Goal: Task Accomplishment & Management: Manage account settings

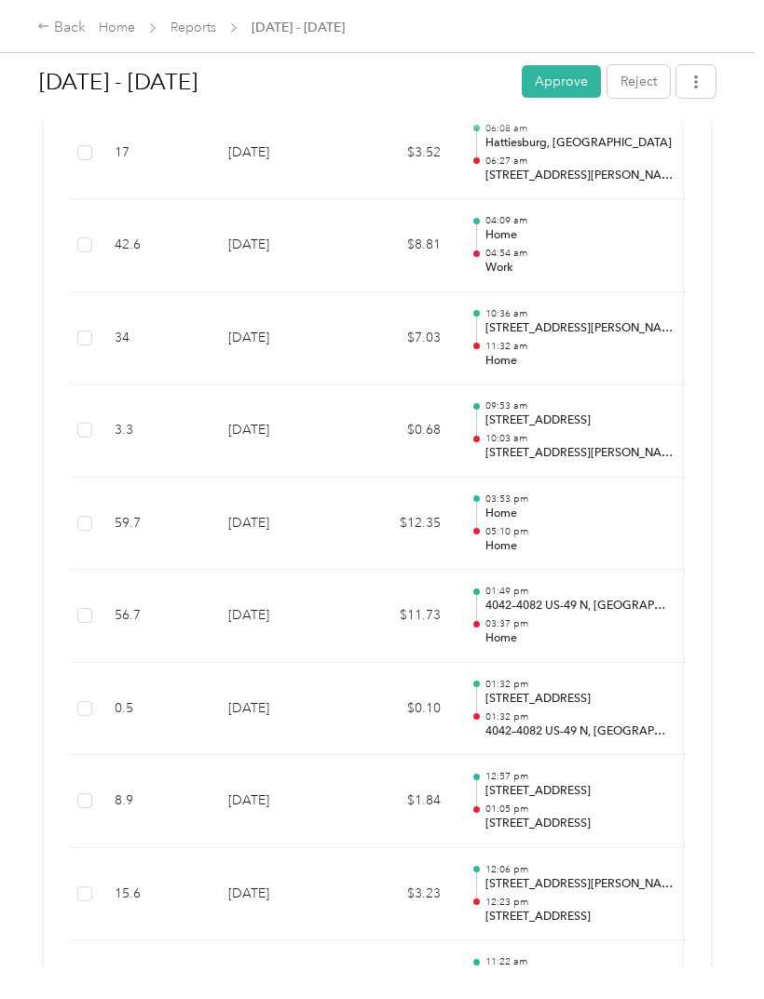
scroll to position [10576, 0]
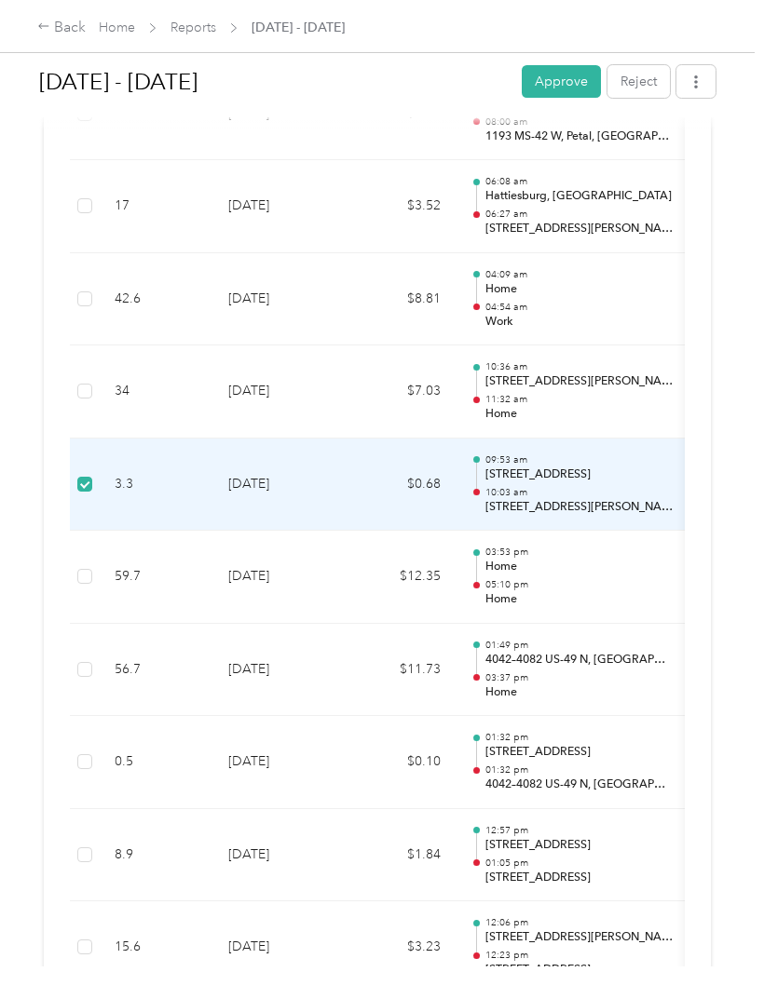
click at [87, 346] on td at bounding box center [85, 392] width 30 height 93
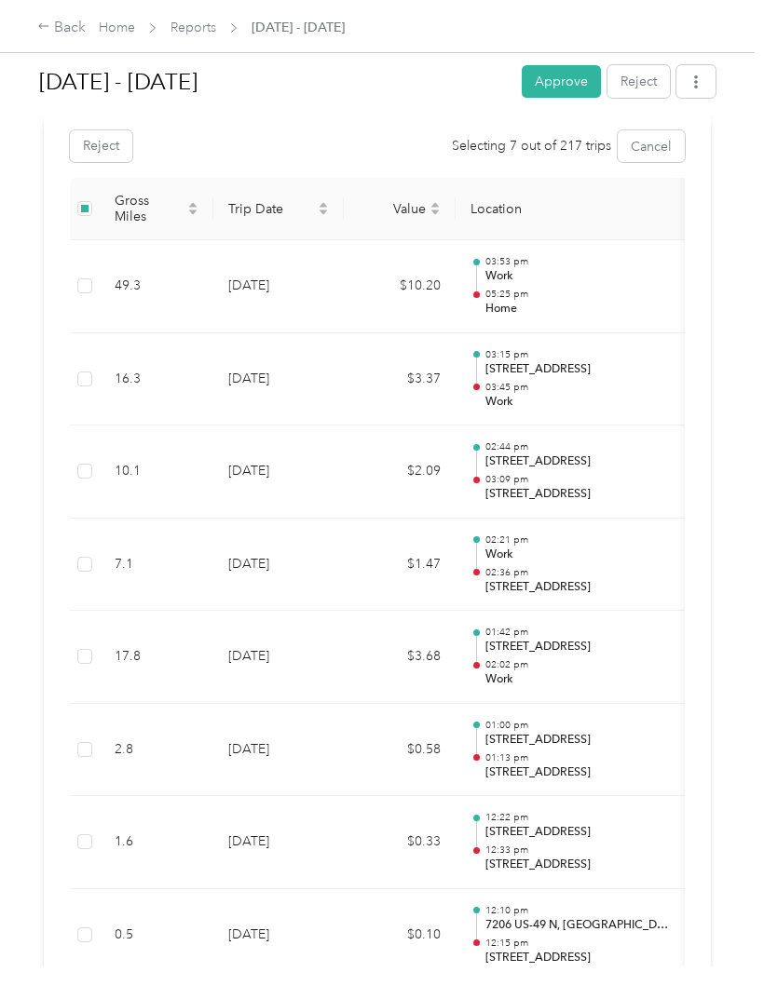
scroll to position [0, 0]
click at [698, 76] on icon "button" at bounding box center [696, 81] width 4 height 13
click at [325, 91] on h1 "Aug 1 - 31, 2025" at bounding box center [273, 82] width 469 height 45
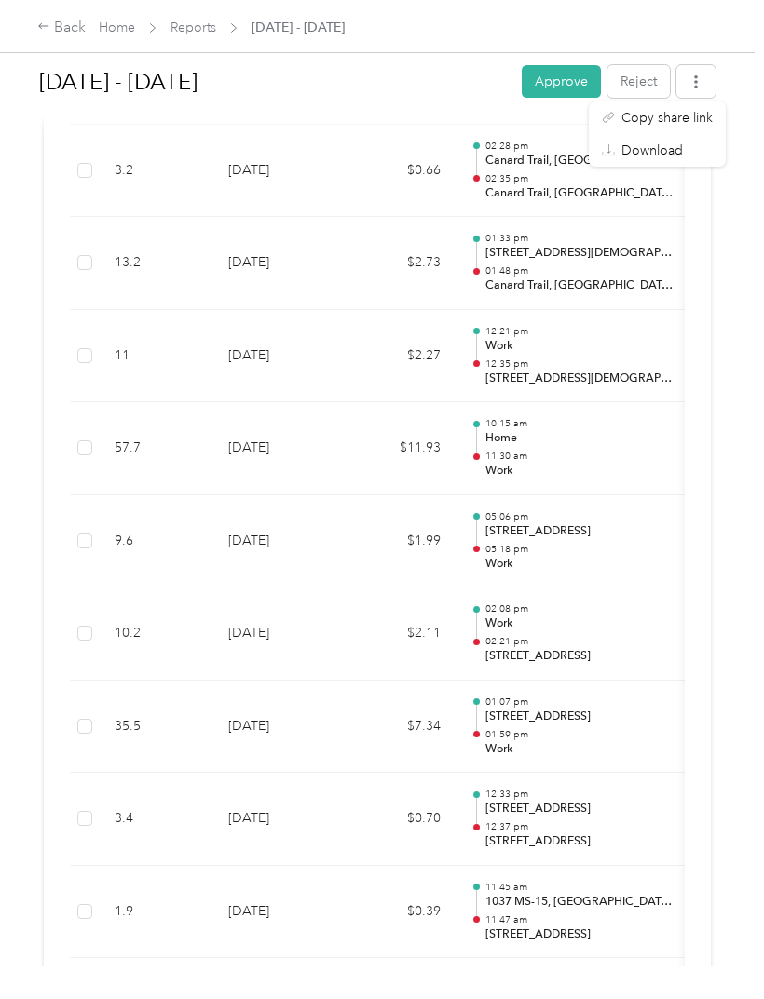
scroll to position [19226, 0]
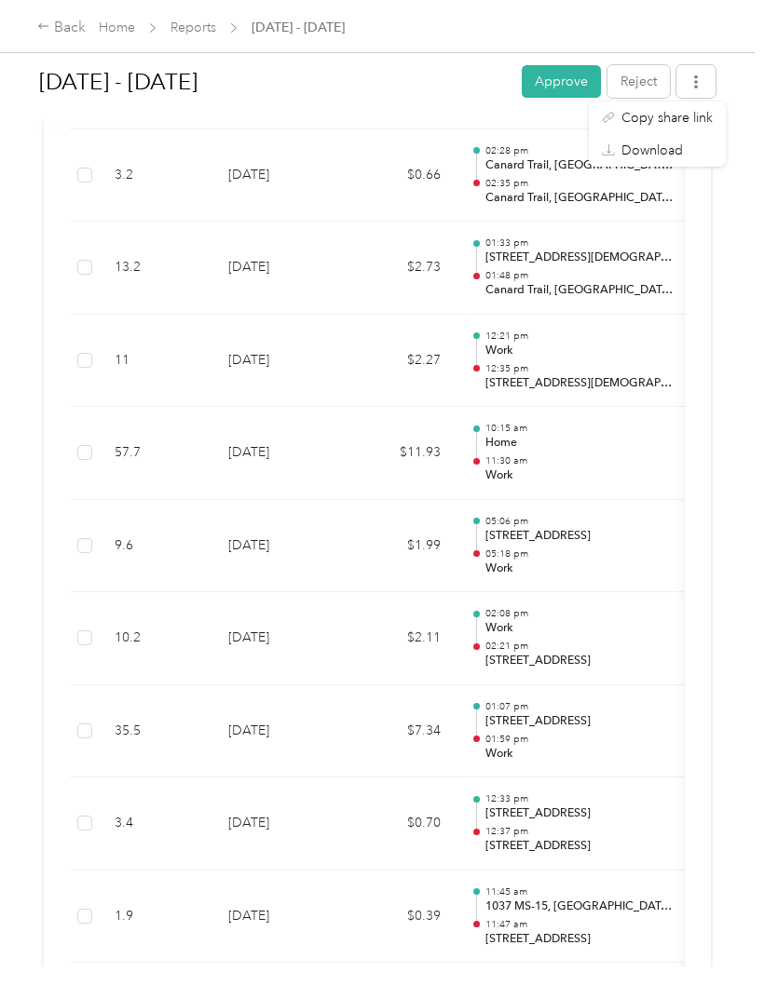
click at [740, 238] on div "Aug 1 - 31, 2025 Approve Reject Needs Approval Needs approval from Clifton T. J…" at bounding box center [377, 483] width 754 height 967
click at [753, 258] on div "Aug 1 - 31, 2025 Approve Reject Needs Approval Needs approval from Clifton T. J…" at bounding box center [377, 483] width 754 height 967
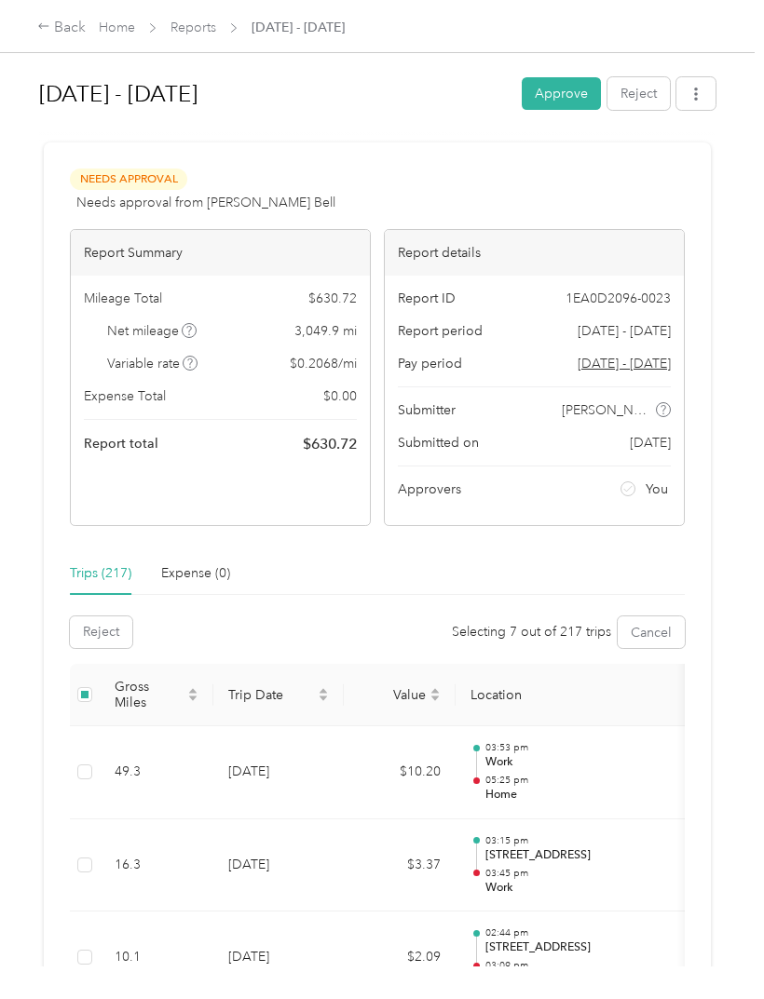
scroll to position [0, 0]
click at [651, 89] on button "Reject" at bounding box center [638, 93] width 62 height 33
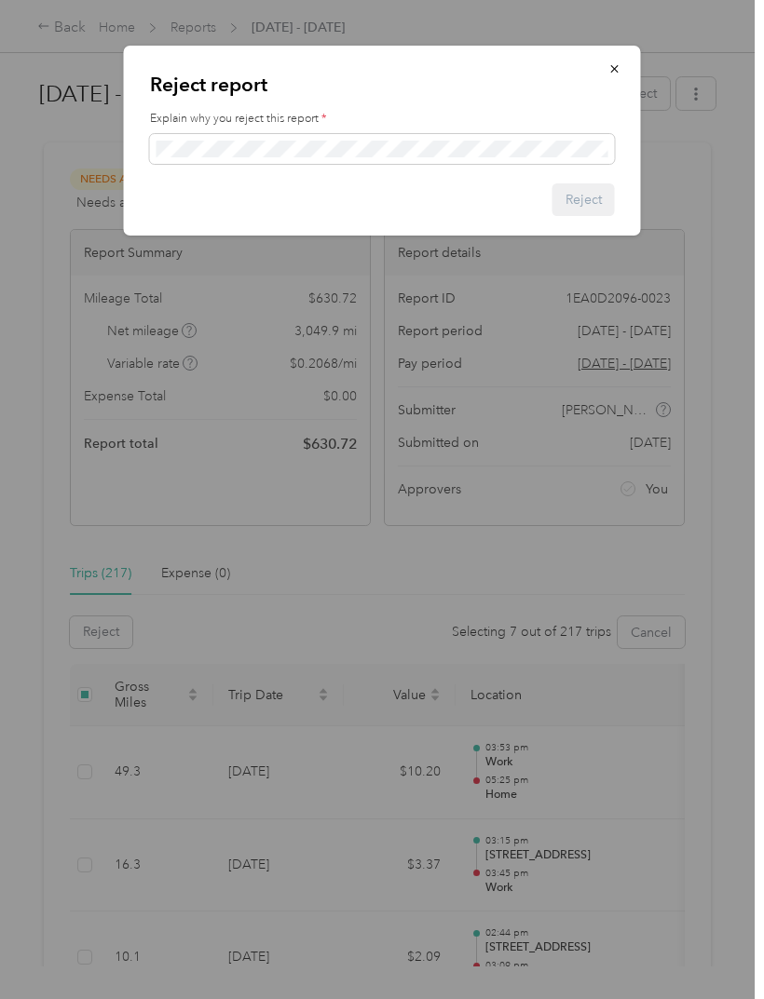
click at [620, 61] on span "button" at bounding box center [614, 69] width 13 height 16
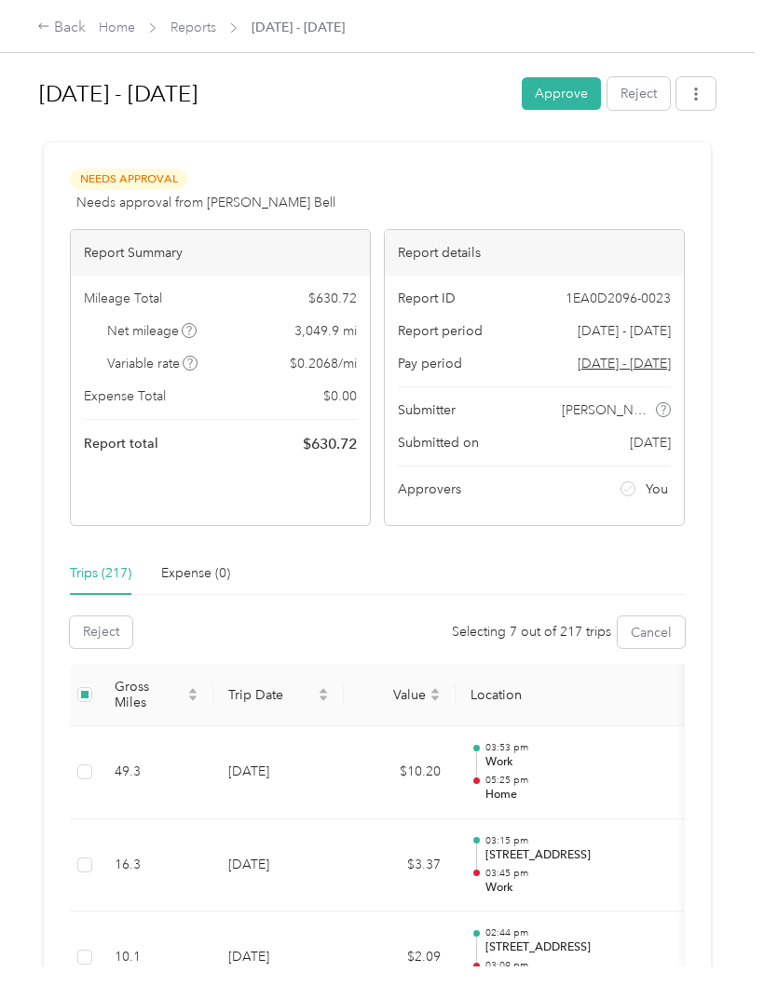
click at [667, 648] on button "Cancel" at bounding box center [651, 633] width 67 height 32
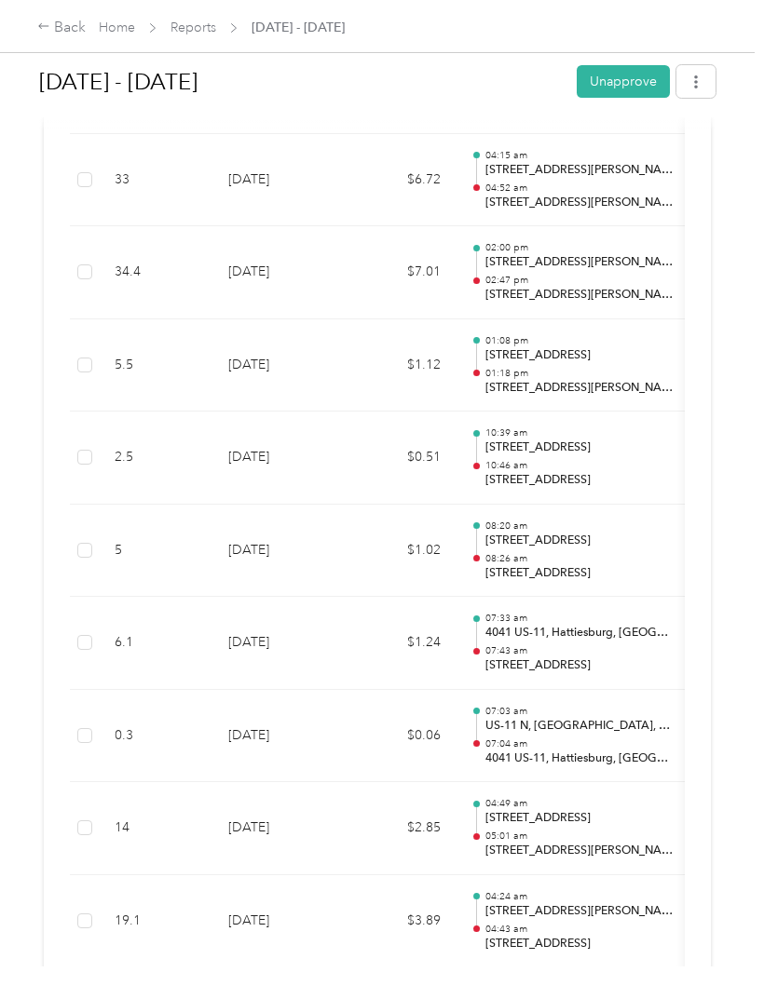
scroll to position [17799, 0]
